Goal: Task Accomplishment & Management: Manage account settings

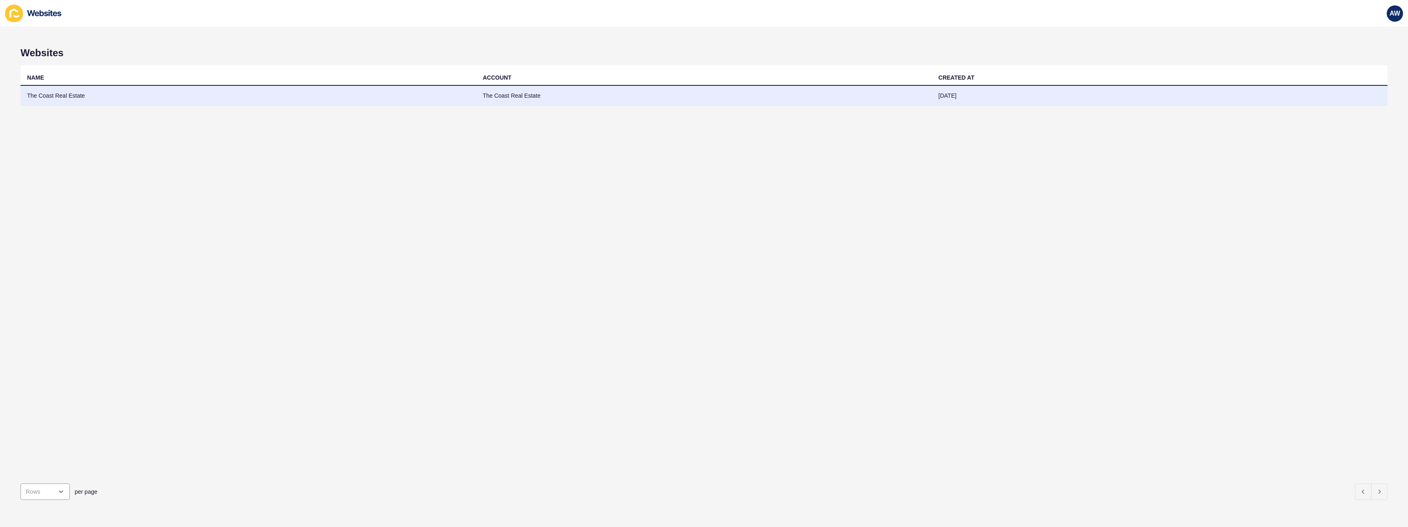
click at [59, 95] on td "The Coast Real Estate" at bounding box center [249, 96] width 456 height 20
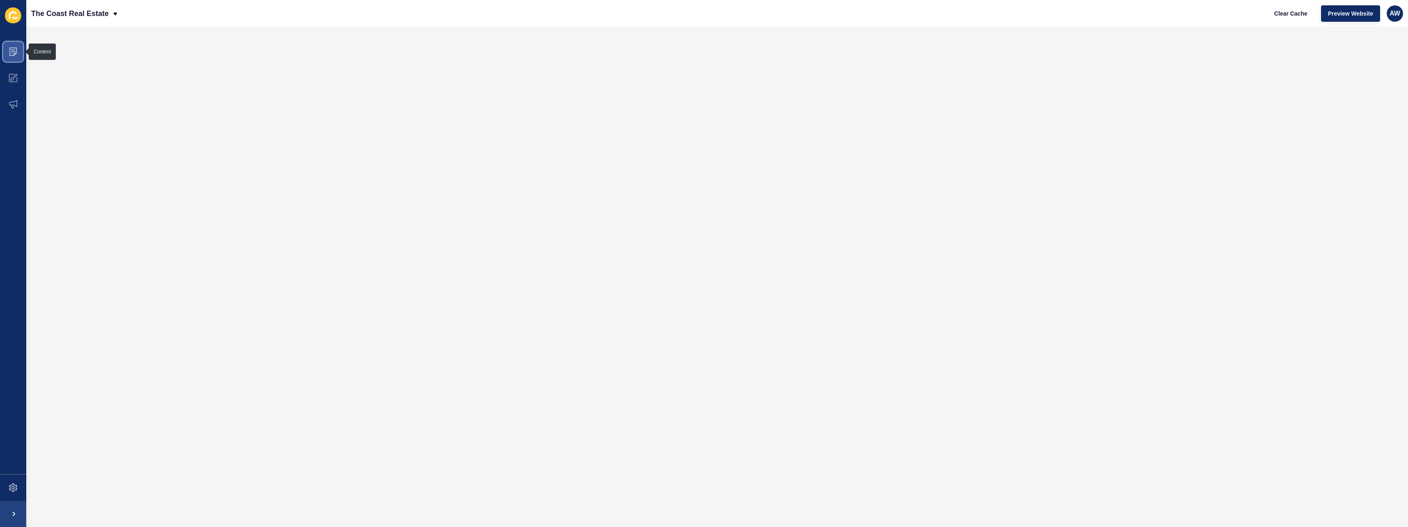
click at [11, 55] on icon at bounding box center [13, 52] width 8 height 8
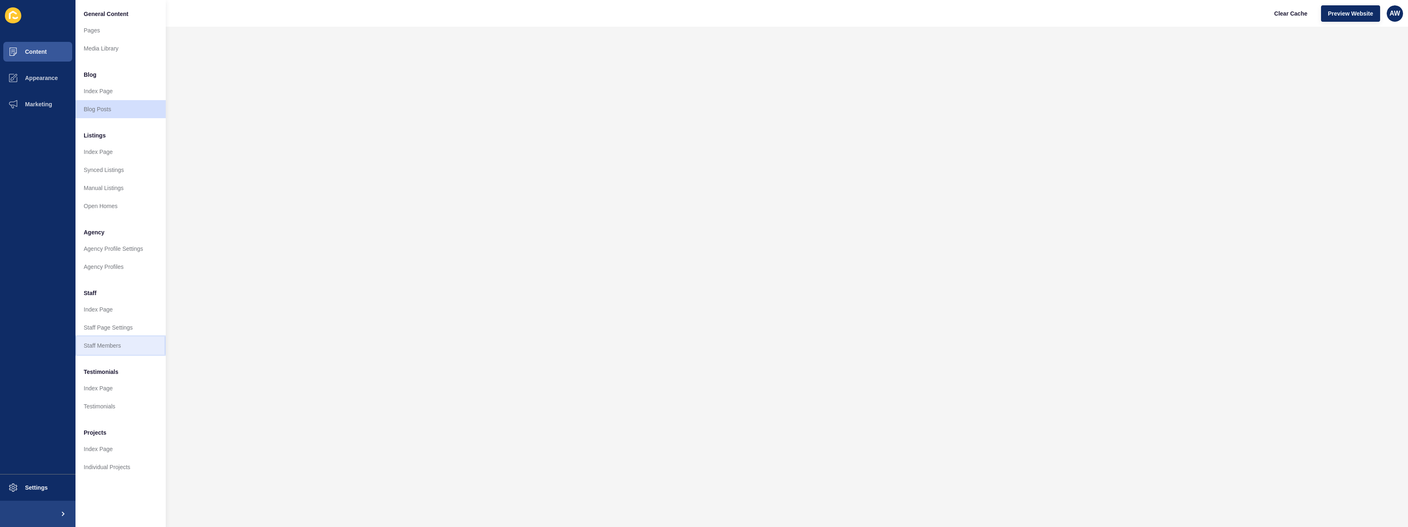
click at [94, 342] on link "Staff Members" at bounding box center [121, 346] width 90 height 18
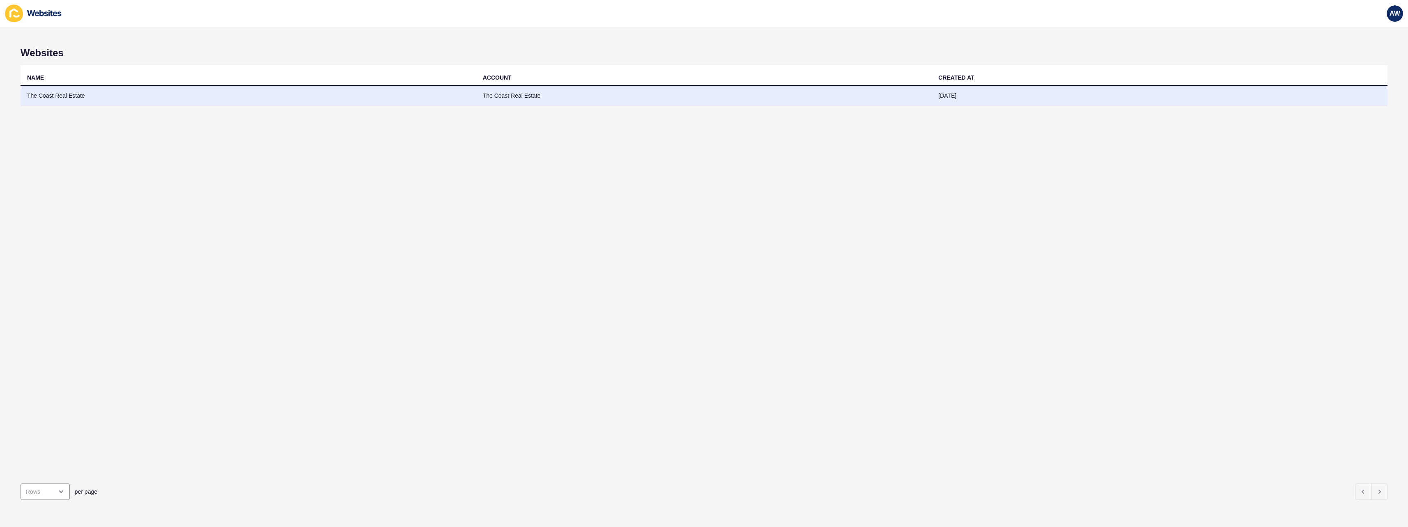
click at [282, 99] on td "The Coast Real Estate" at bounding box center [249, 96] width 456 height 20
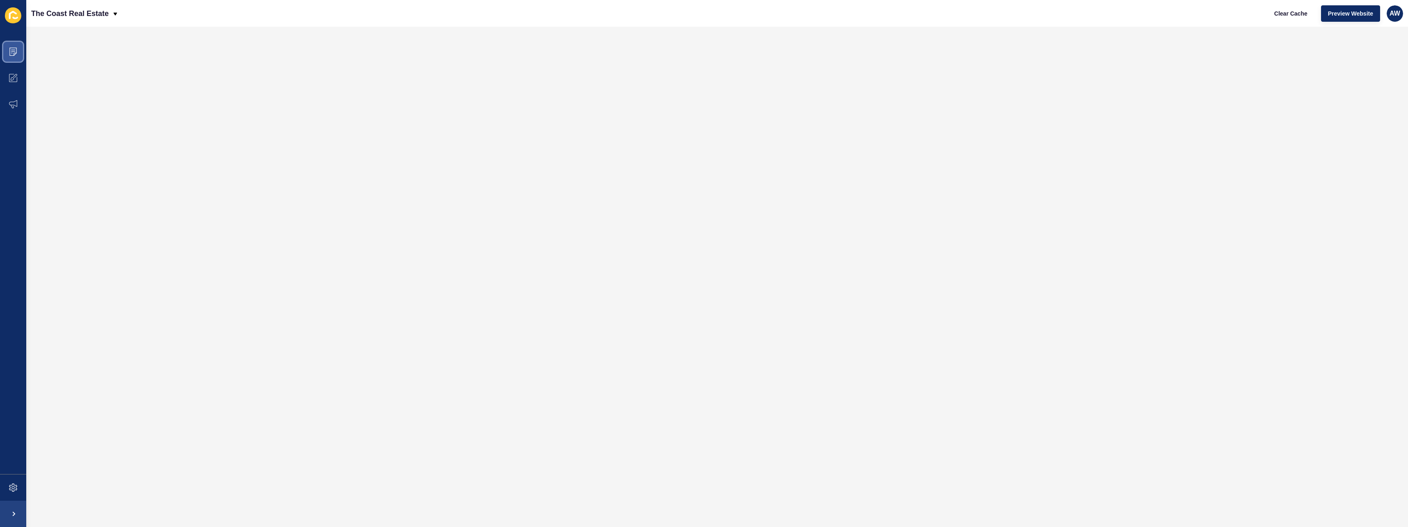
click at [11, 50] on icon at bounding box center [13, 52] width 8 height 8
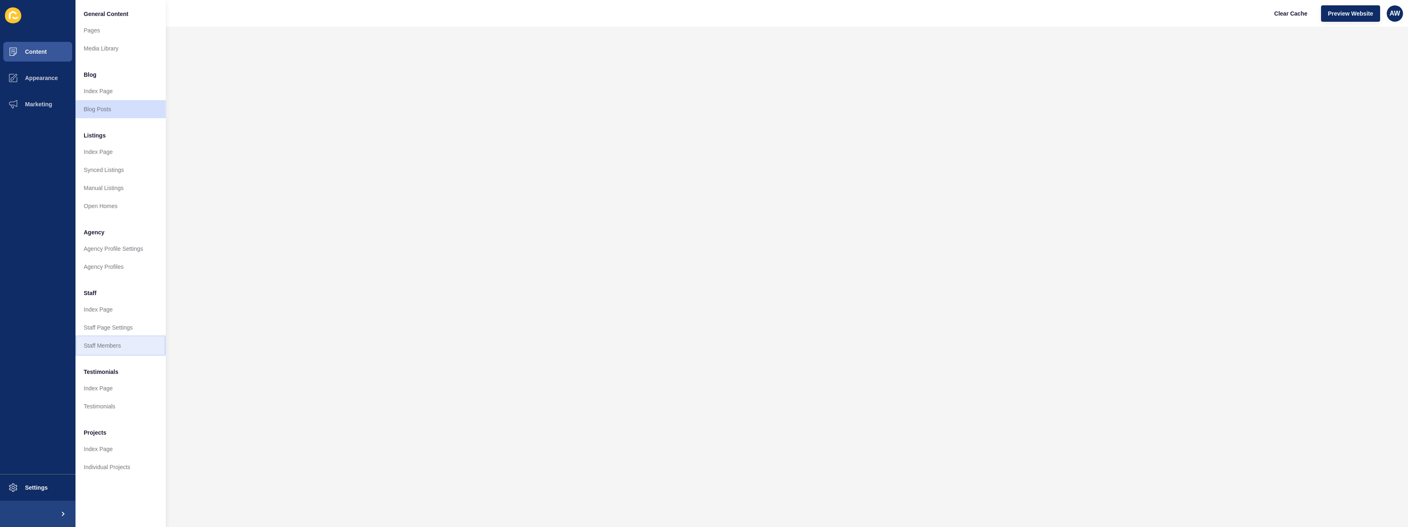
click at [101, 342] on link "Staff Members" at bounding box center [121, 346] width 90 height 18
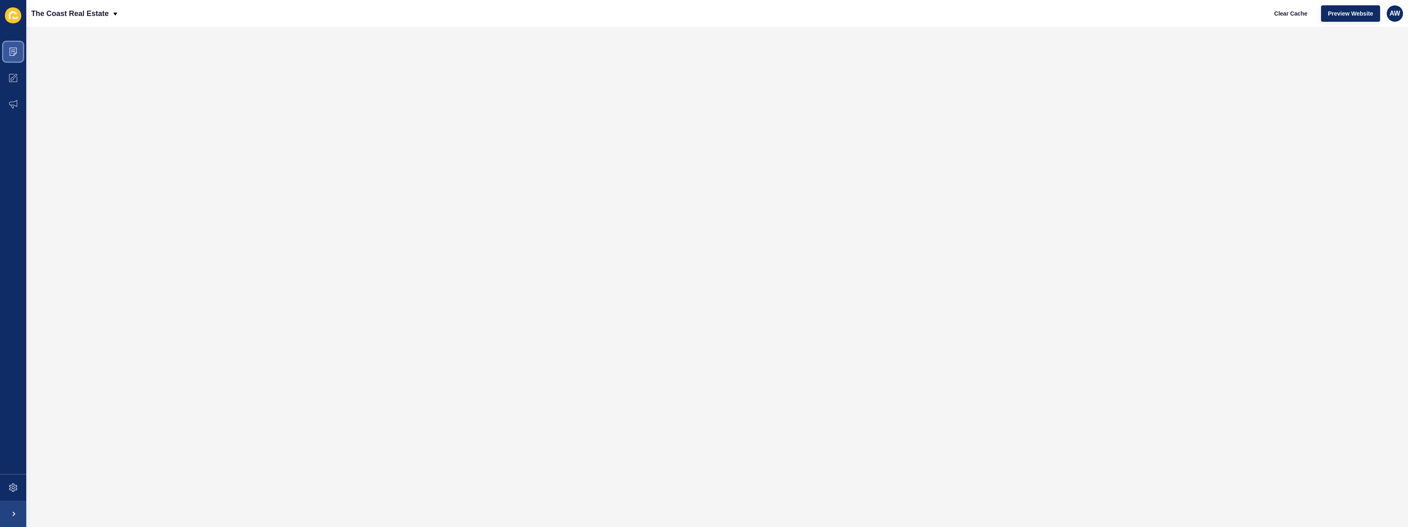
click at [22, 56] on span at bounding box center [13, 52] width 26 height 26
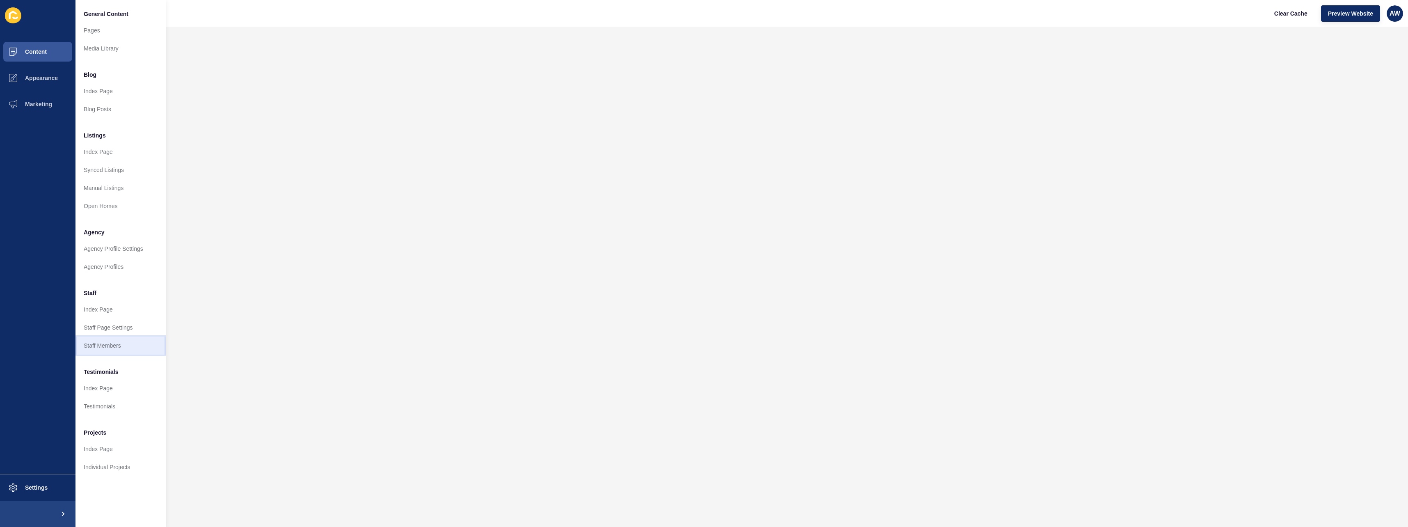
click at [110, 340] on link "Staff Members" at bounding box center [121, 346] width 90 height 18
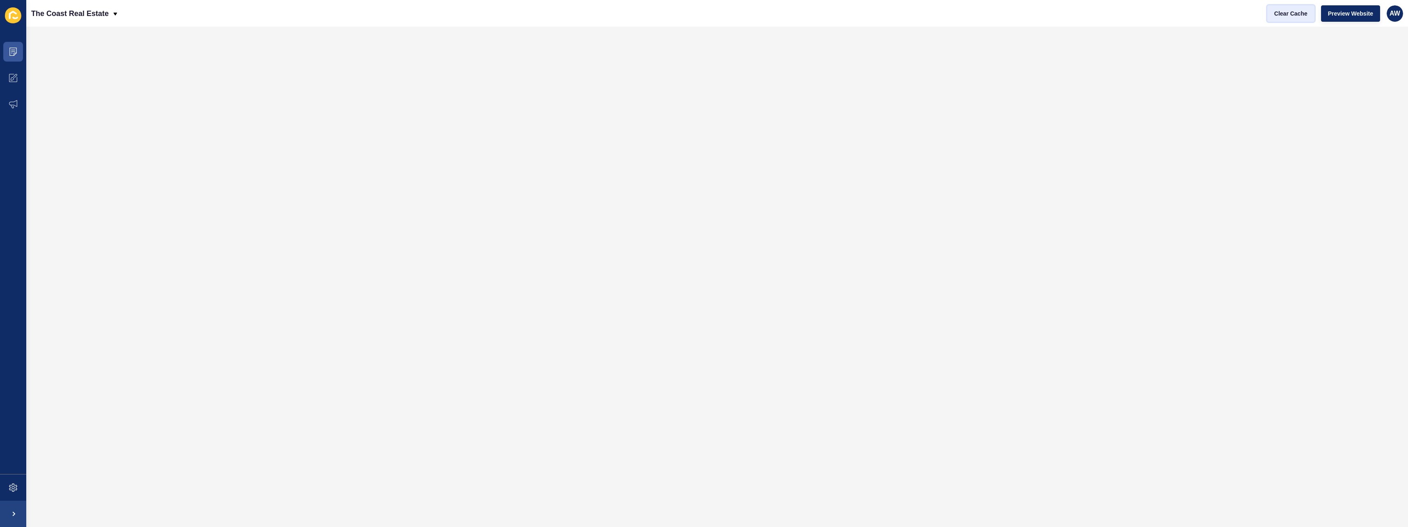
click at [1304, 11] on span "Clear Cache" at bounding box center [1291, 13] width 33 height 8
click at [1295, 11] on span "Clear Cache" at bounding box center [1291, 13] width 33 height 8
click at [1289, 19] on button "Clear Cache" at bounding box center [1291, 13] width 47 height 16
click at [17, 55] on icon at bounding box center [13, 52] width 8 height 8
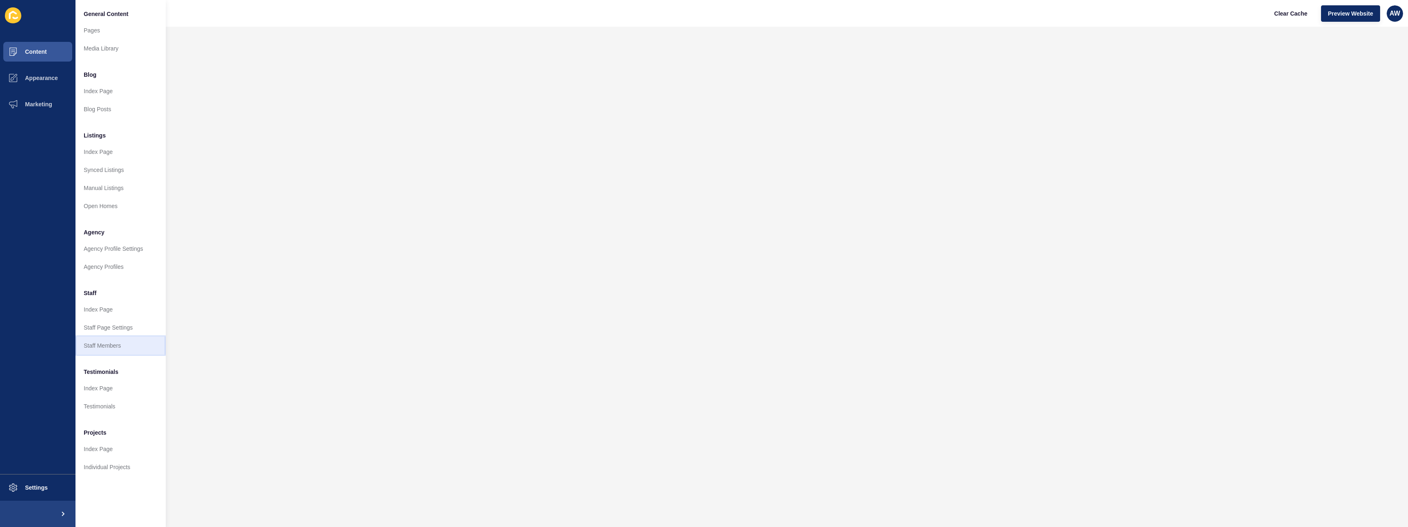
click at [112, 343] on link "Staff Members" at bounding box center [121, 346] width 90 height 18
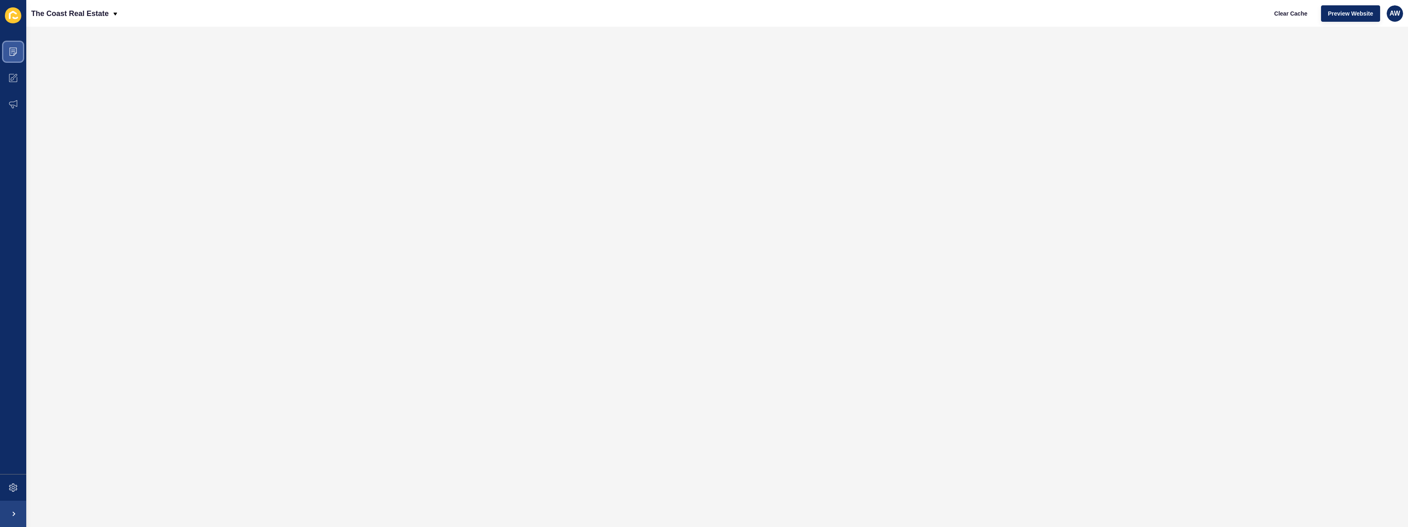
click at [21, 52] on span at bounding box center [13, 52] width 26 height 26
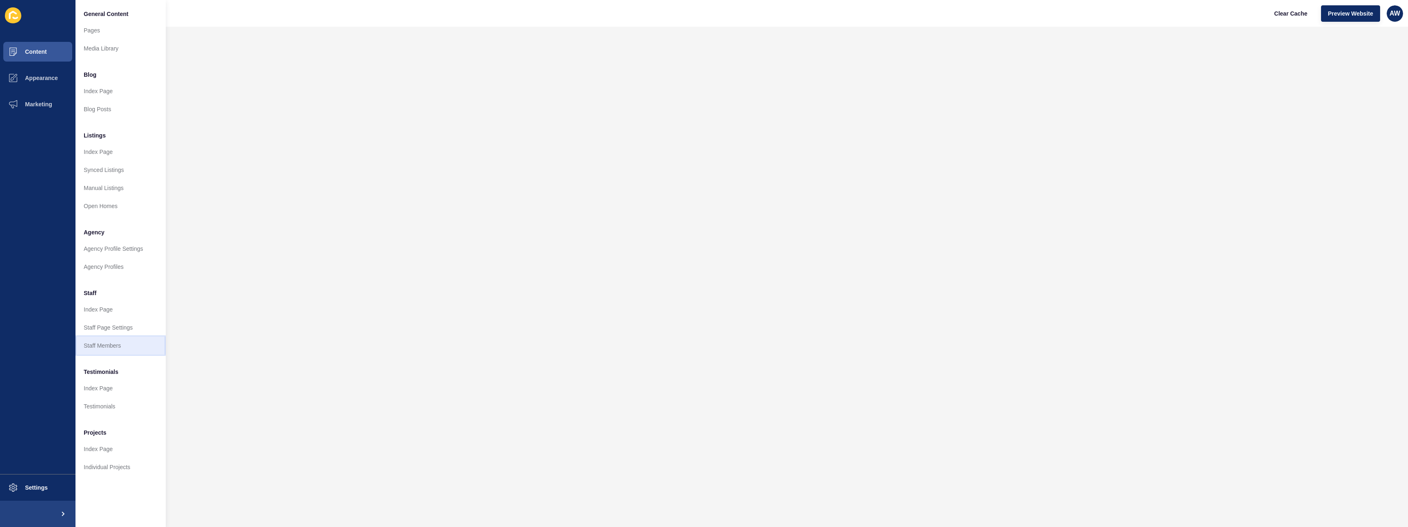
click at [103, 342] on link "Staff Members" at bounding box center [121, 346] width 90 height 18
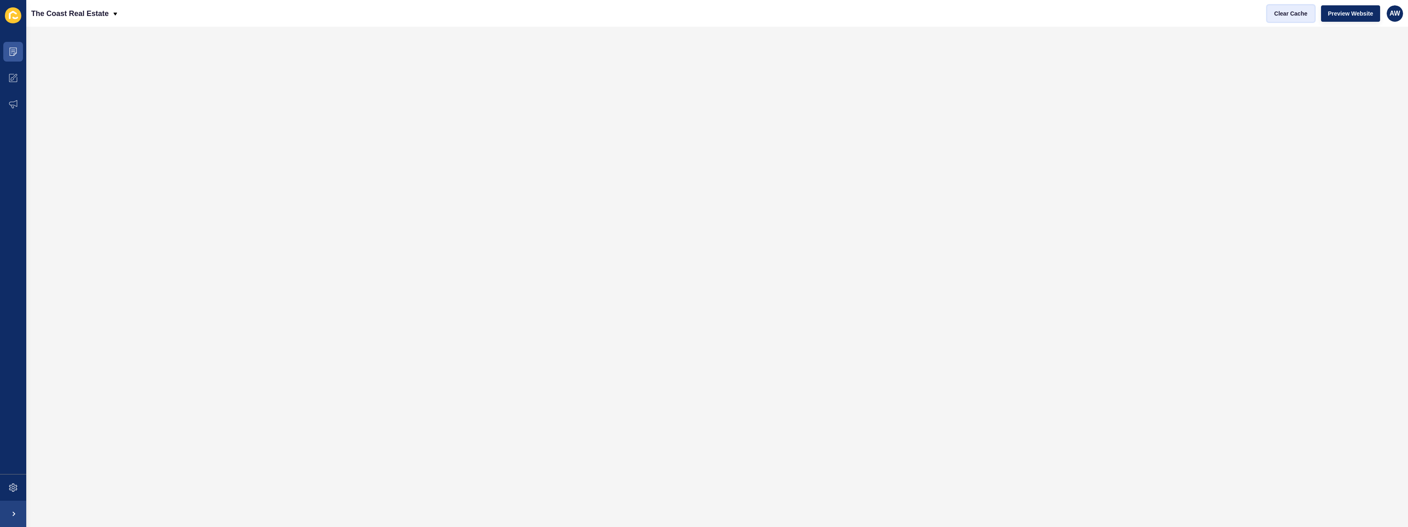
click at [1294, 16] on span "Clear Cache" at bounding box center [1291, 13] width 33 height 8
click at [18, 52] on span at bounding box center [13, 52] width 26 height 26
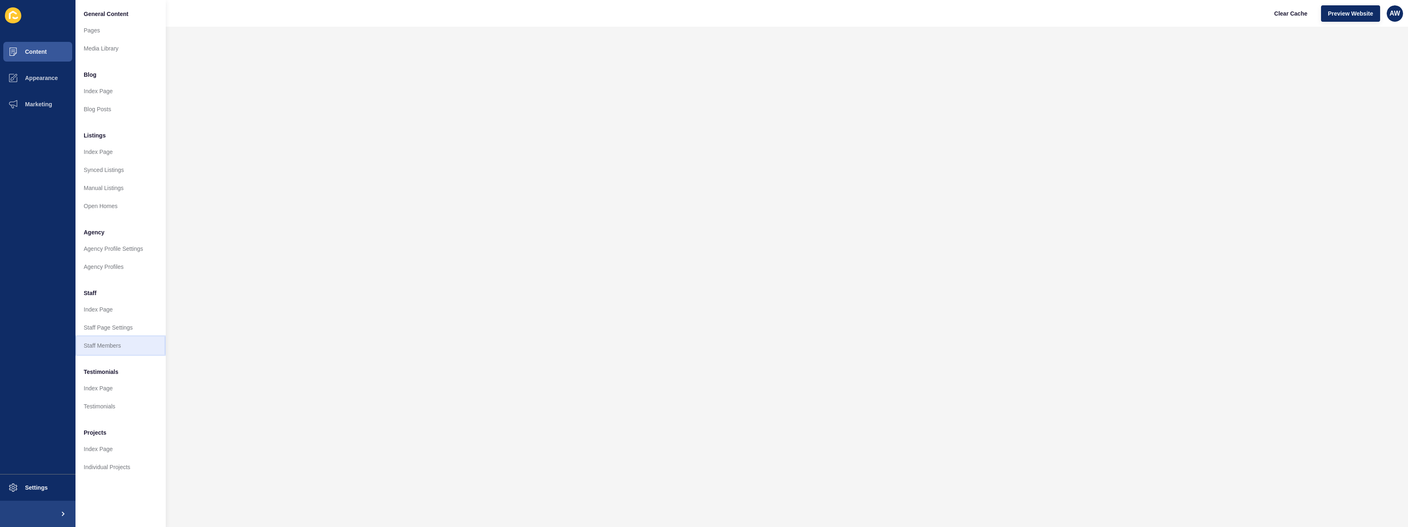
click at [122, 341] on link "Staff Members" at bounding box center [121, 346] width 90 height 18
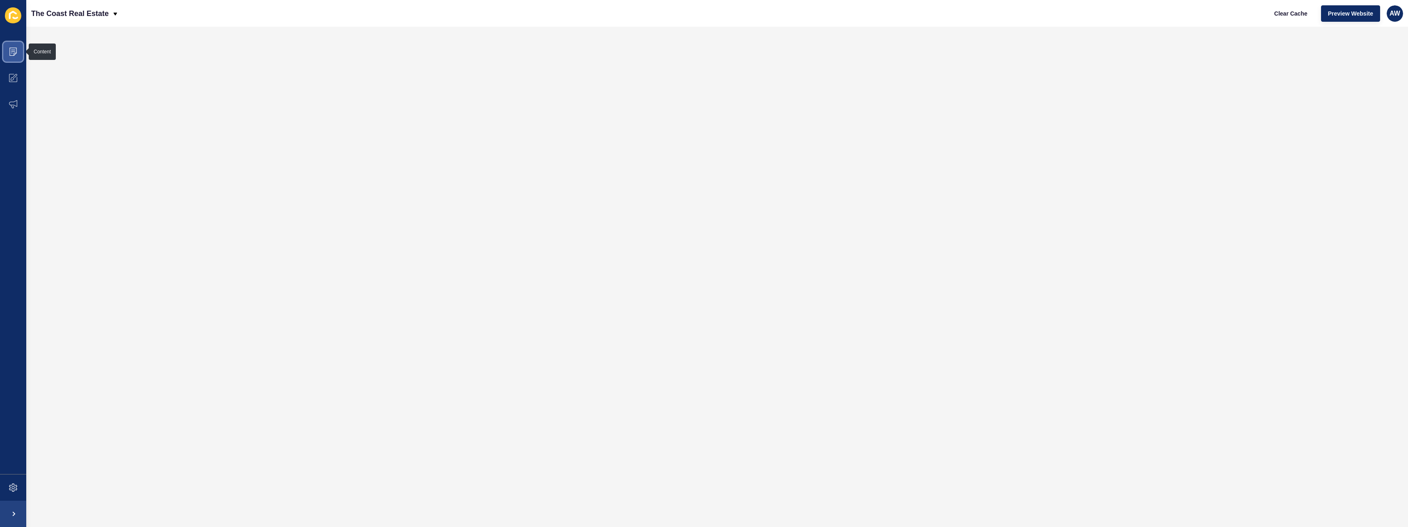
click at [16, 57] on span at bounding box center [13, 52] width 26 height 26
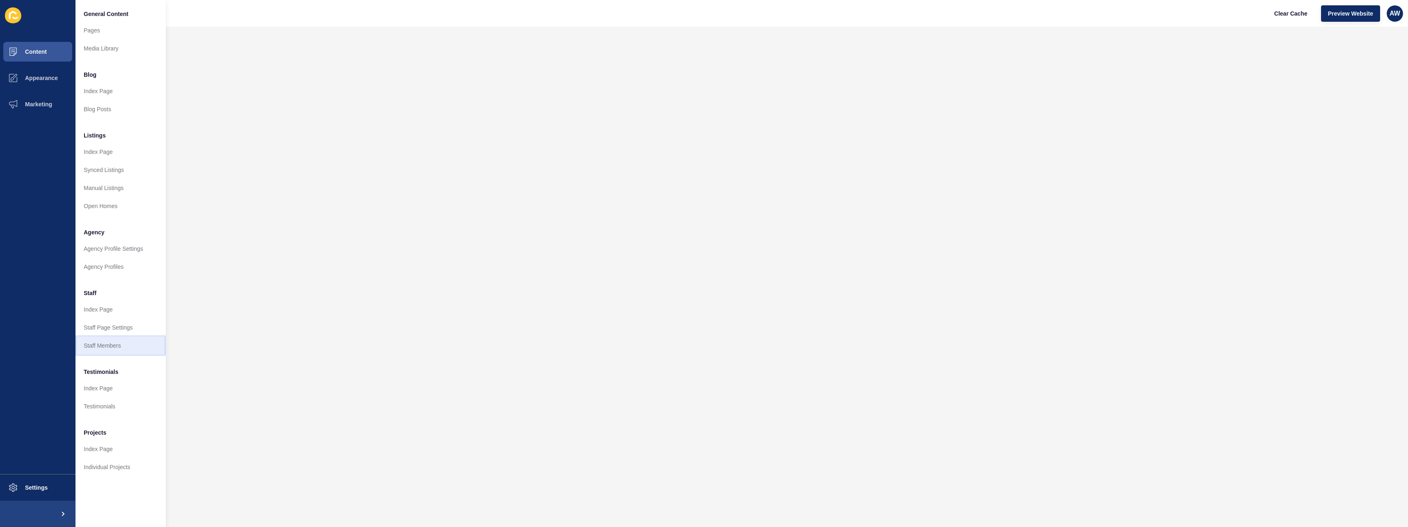
click at [105, 346] on link "Staff Members" at bounding box center [121, 346] width 90 height 18
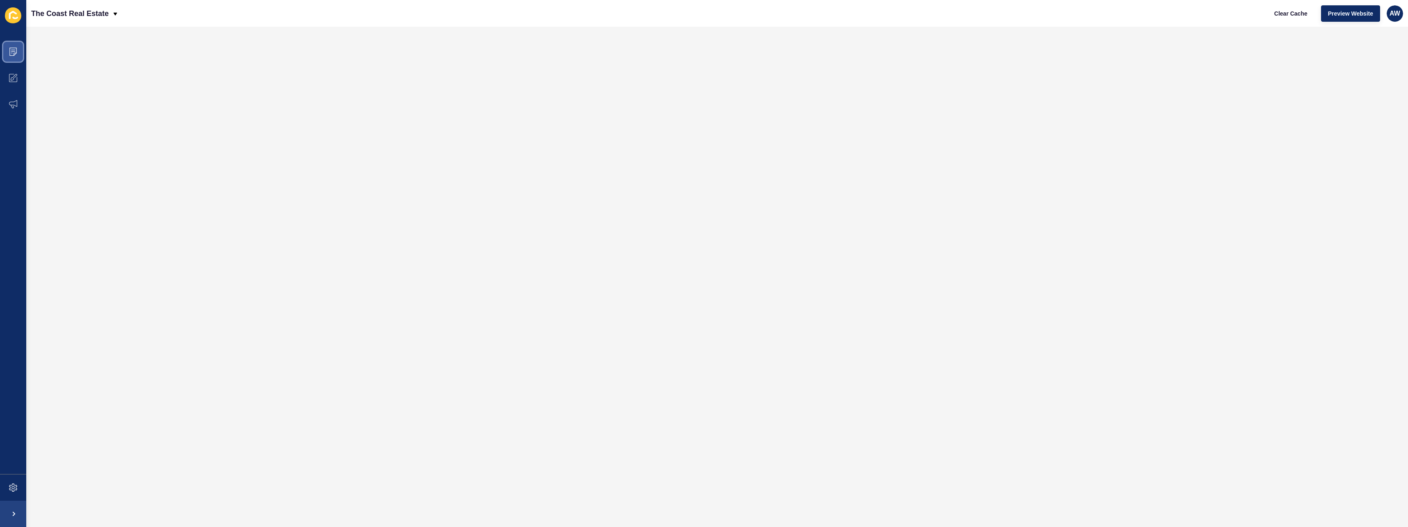
click at [12, 51] on icon at bounding box center [13, 51] width 4 height 0
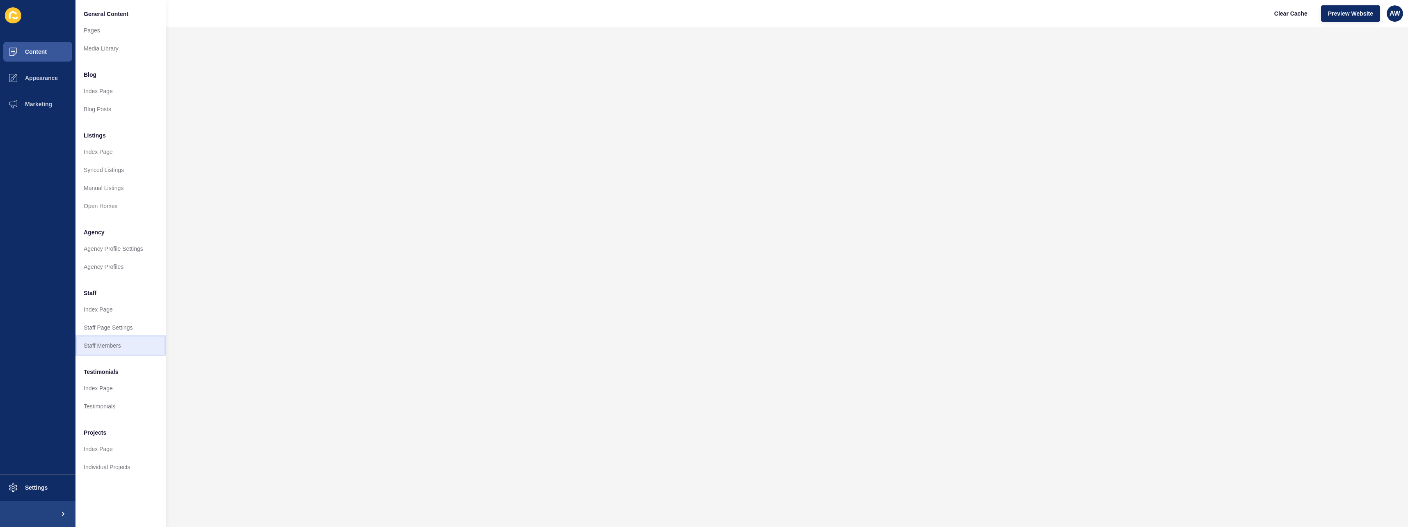
click at [104, 347] on link "Staff Members" at bounding box center [121, 346] width 90 height 18
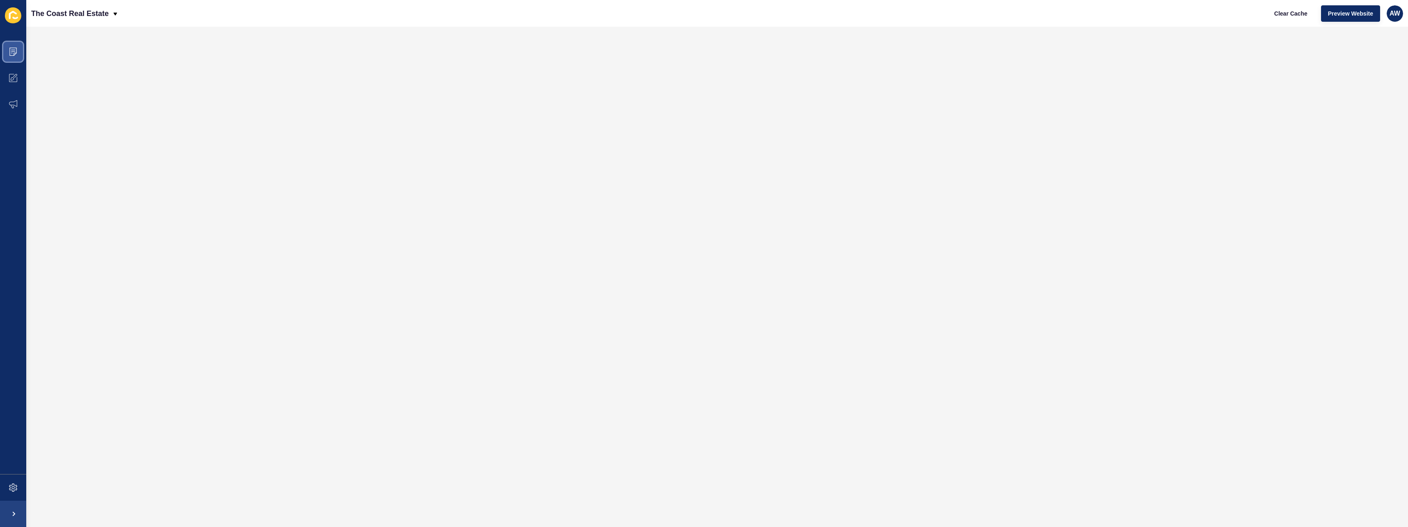
click at [13, 54] on icon at bounding box center [13, 52] width 8 height 8
click at [18, 52] on span at bounding box center [13, 52] width 26 height 26
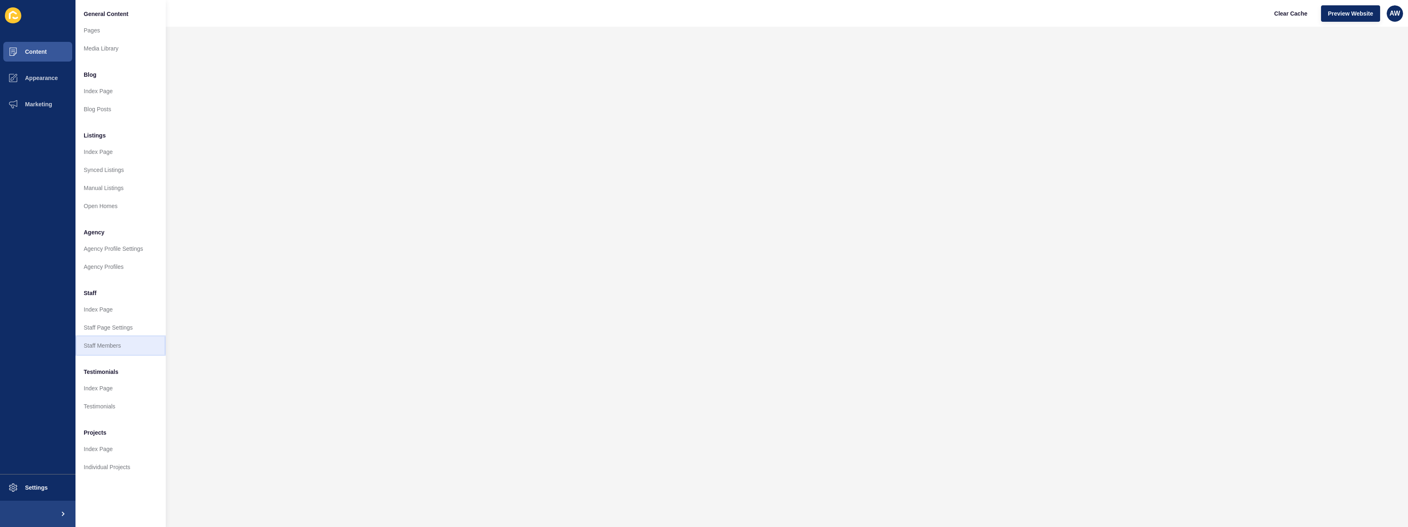
click at [119, 343] on link "Staff Members" at bounding box center [121, 346] width 90 height 18
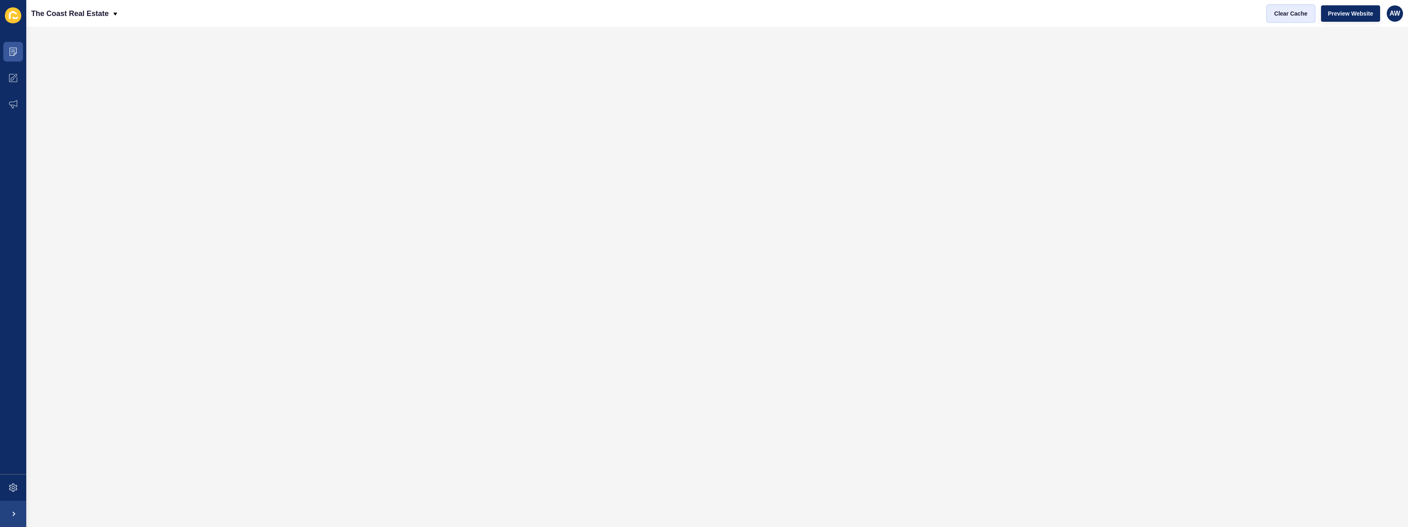
click at [1285, 19] on button "Clear Cache" at bounding box center [1291, 13] width 47 height 16
click at [1299, 16] on span "Clear Cache" at bounding box center [1291, 13] width 33 height 8
click at [1287, 21] on button "Clear Cache" at bounding box center [1291, 13] width 47 height 16
click at [1299, 14] on span "Clear Cache" at bounding box center [1291, 13] width 33 height 8
click at [1291, 10] on span "Clear Cache" at bounding box center [1291, 13] width 33 height 8
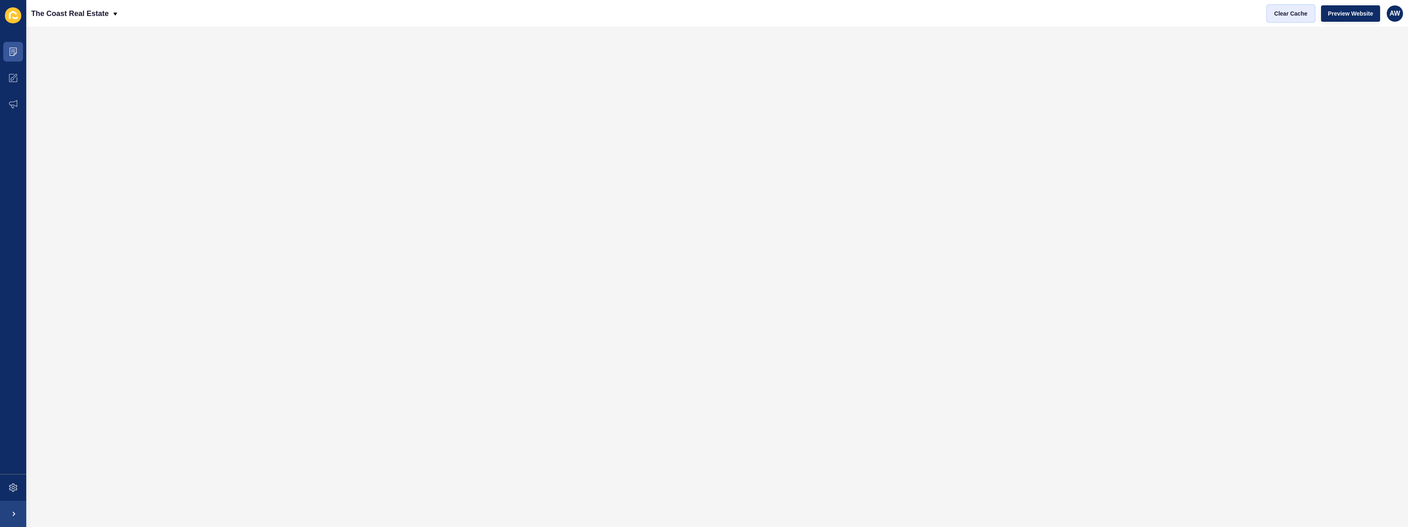
click at [1289, 13] on span "Clear Cache" at bounding box center [1291, 13] width 33 height 8
click at [19, 51] on span at bounding box center [13, 52] width 26 height 26
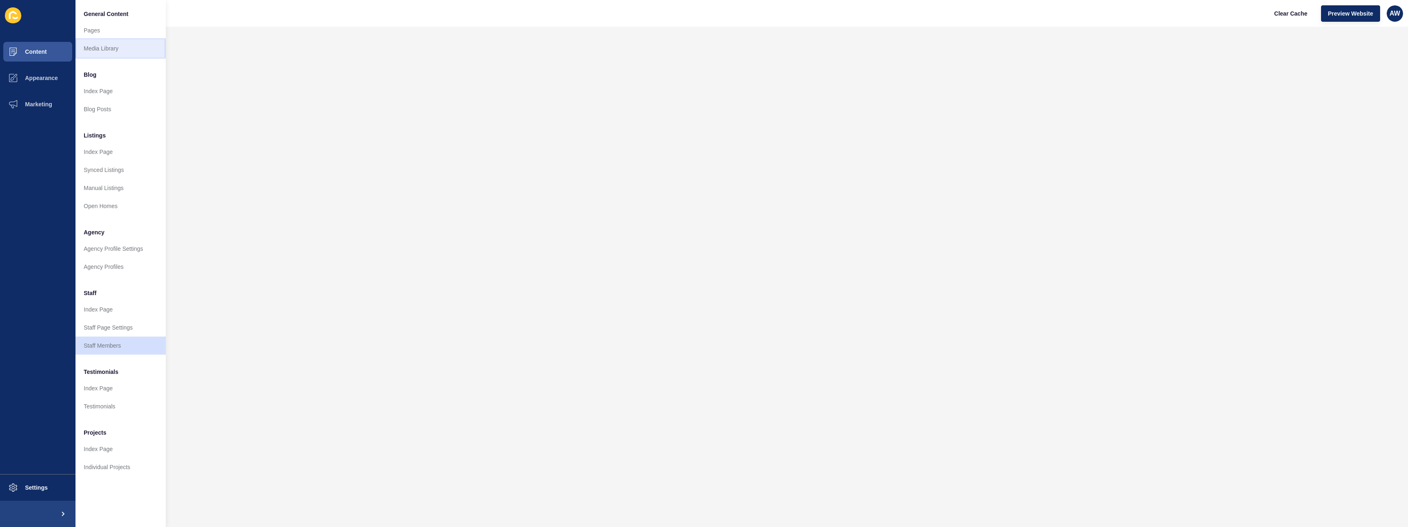
click at [99, 44] on link "Media Library" at bounding box center [121, 48] width 90 height 18
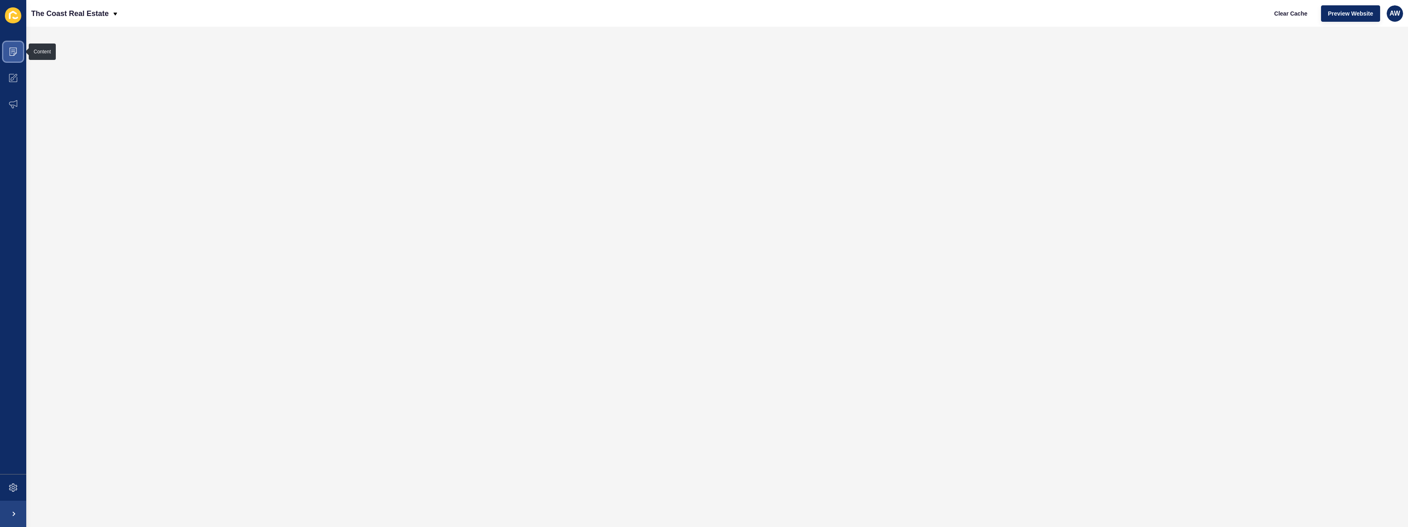
click at [21, 44] on span at bounding box center [13, 52] width 26 height 26
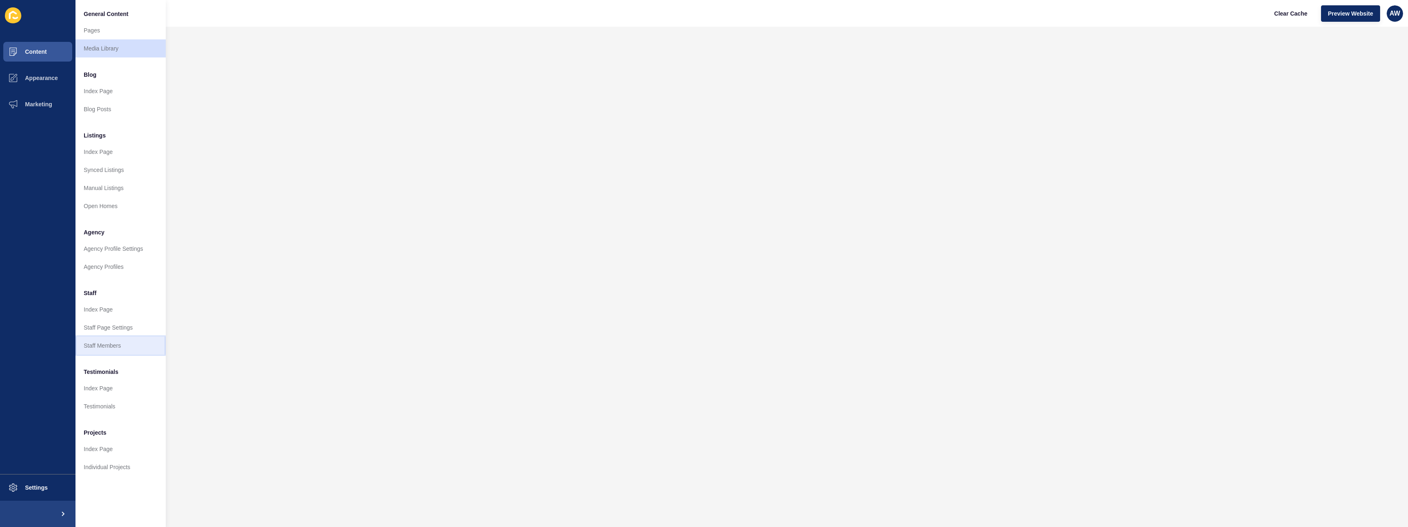
click at [113, 344] on link "Staff Members" at bounding box center [121, 346] width 90 height 18
